Goal: Find specific page/section: Find specific page/section

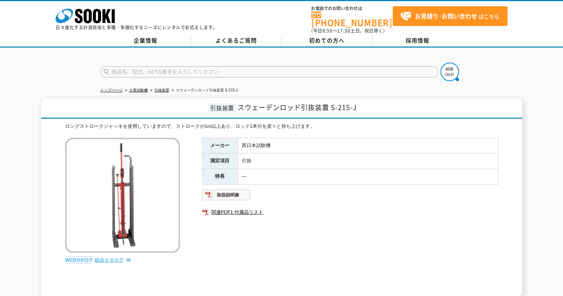
click at [119, 257] on link "総合カタログ" at bounding box center [113, 260] width 36 height 6
click at [120, 257] on link "総合カタログ" at bounding box center [113, 260] width 36 height 6
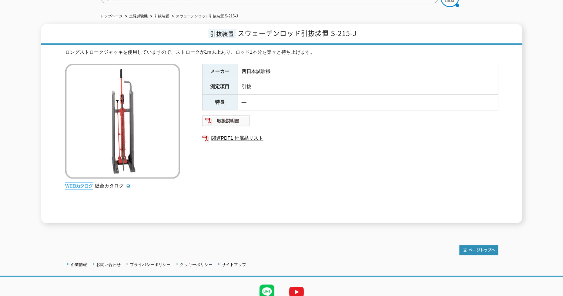
scroll to position [37, 0]
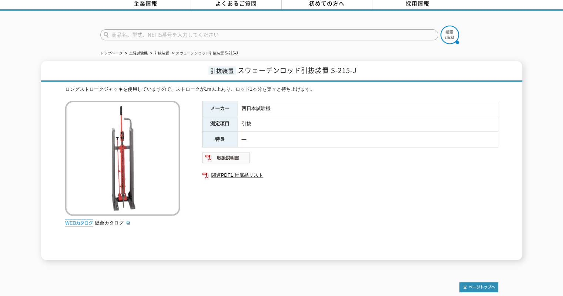
click at [166, 29] on input "text" at bounding box center [269, 34] width 338 height 11
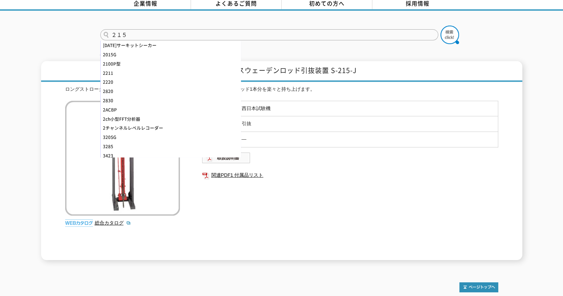
type input "２１５"
click at [441, 26] on button at bounding box center [450, 35] width 19 height 19
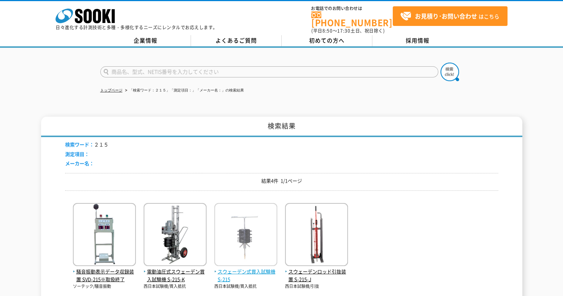
click at [260, 268] on span "スウェーデン式貫入試験機 S-215" at bounding box center [245, 276] width 63 height 16
